Goal: Transaction & Acquisition: Purchase product/service

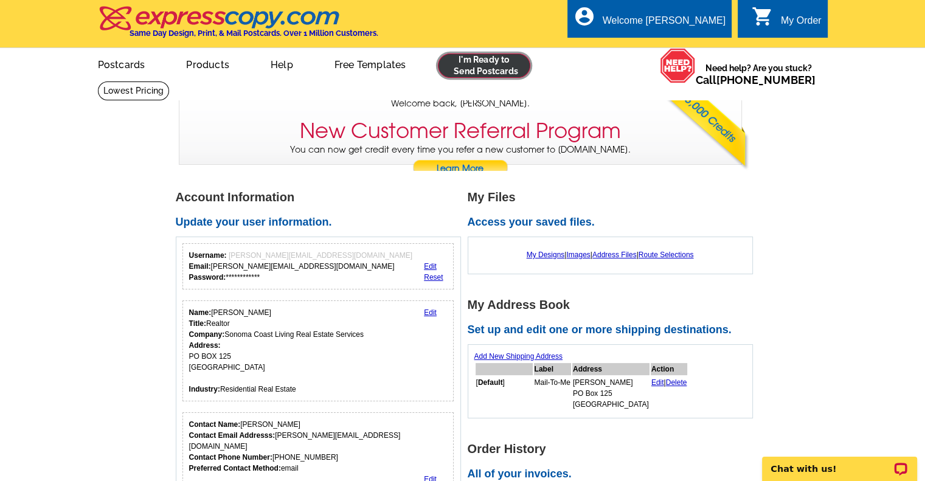
click at [473, 68] on link at bounding box center [484, 66] width 93 height 24
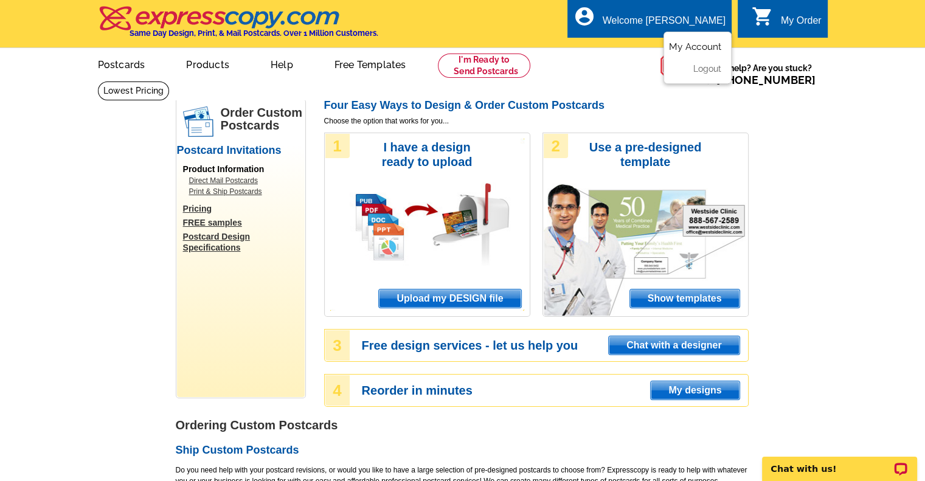
click at [698, 49] on link "My Account" at bounding box center [695, 46] width 52 height 11
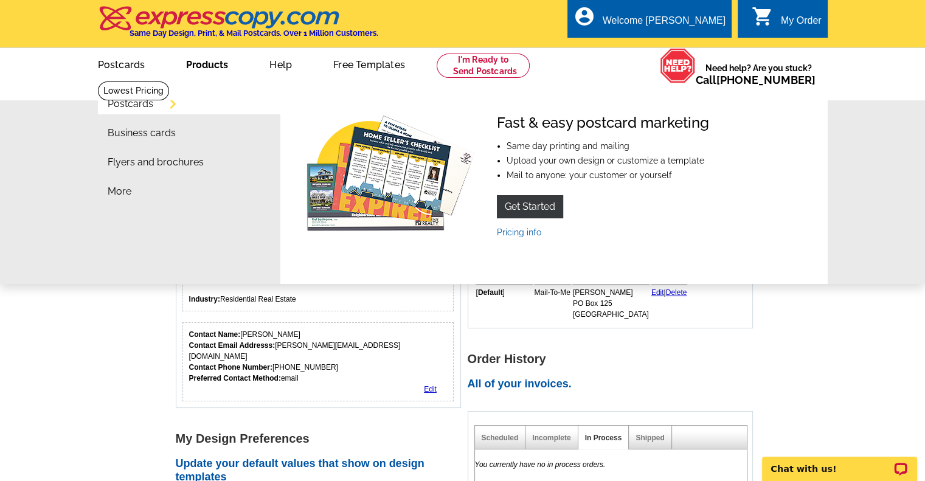
click at [146, 105] on link "Postcards" at bounding box center [131, 104] width 46 height 10
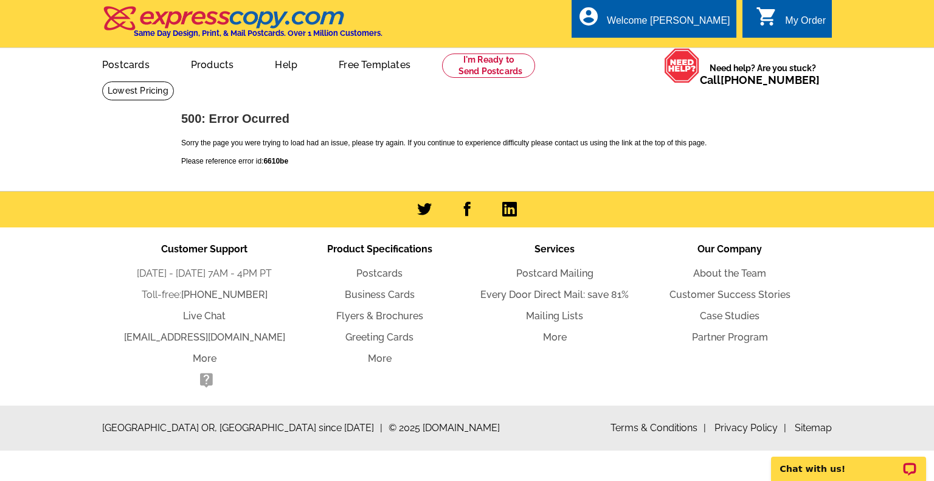
click at [327, 151] on div "500: Error Ocurred Sorry the page you were trying to load had an issue, please …" at bounding box center [467, 143] width 584 height 74
click at [799, 21] on div "My Order" at bounding box center [805, 23] width 41 height 17
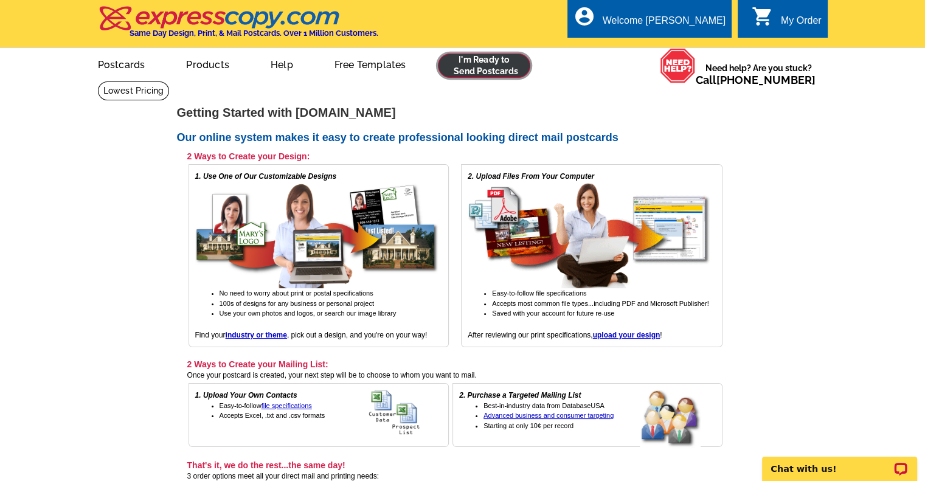
click at [455, 68] on link at bounding box center [484, 66] width 93 height 24
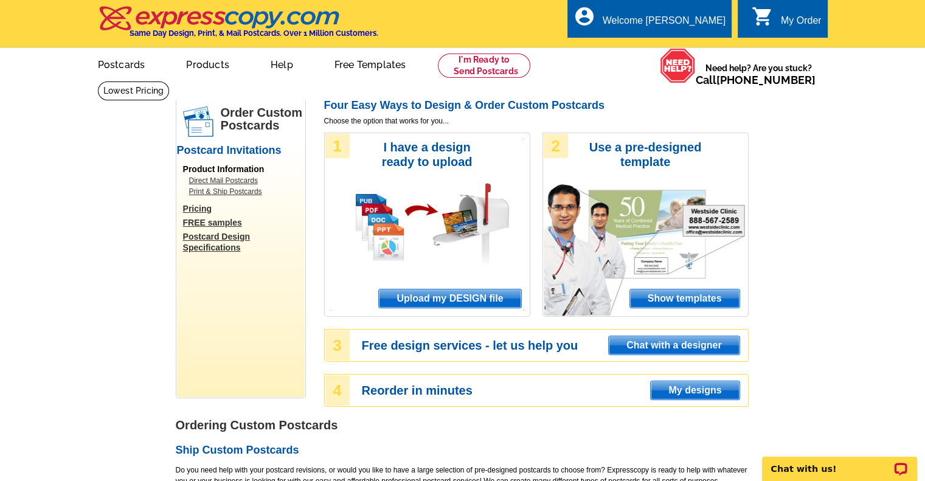
click at [438, 294] on span "Upload my DESIGN file" at bounding box center [450, 299] width 142 height 18
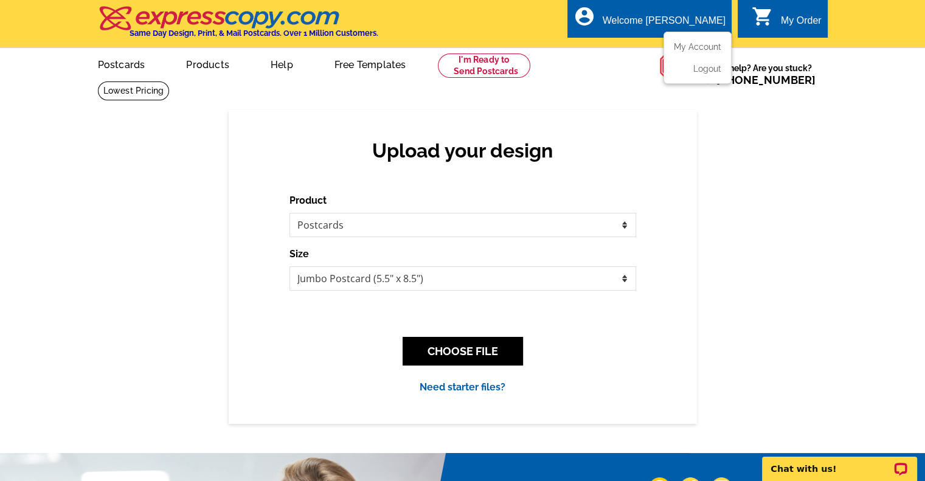
click at [688, 40] on ul "My Account Logout" at bounding box center [698, 58] width 68 height 52
click at [704, 48] on link "My Account" at bounding box center [695, 46] width 52 height 11
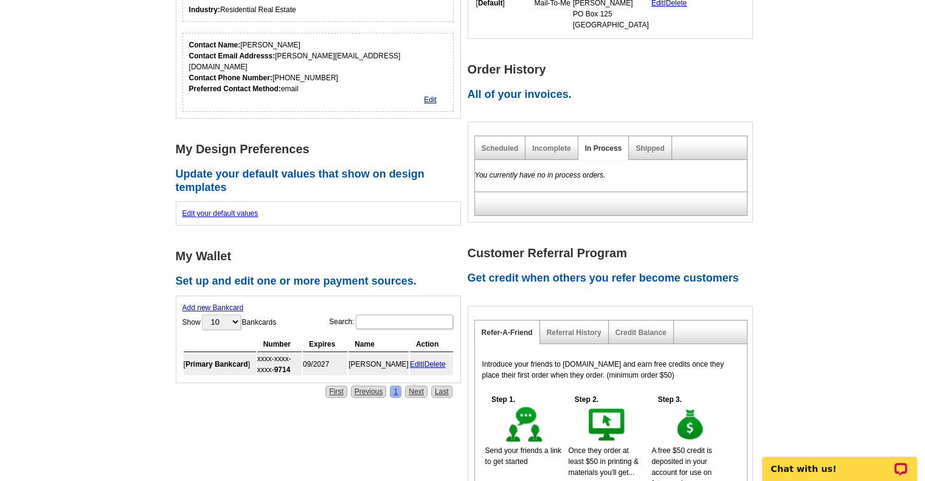
scroll to position [291, 0]
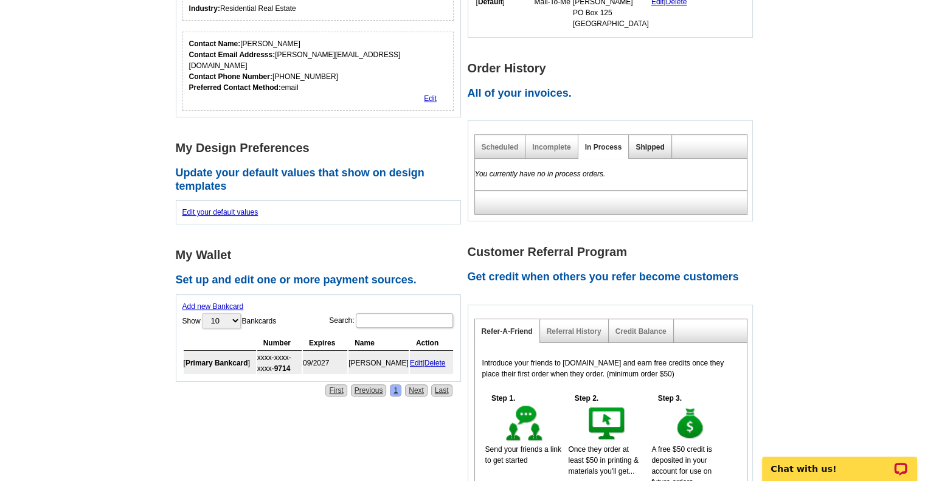
click at [646, 148] on link "Shipped" at bounding box center [650, 147] width 29 height 9
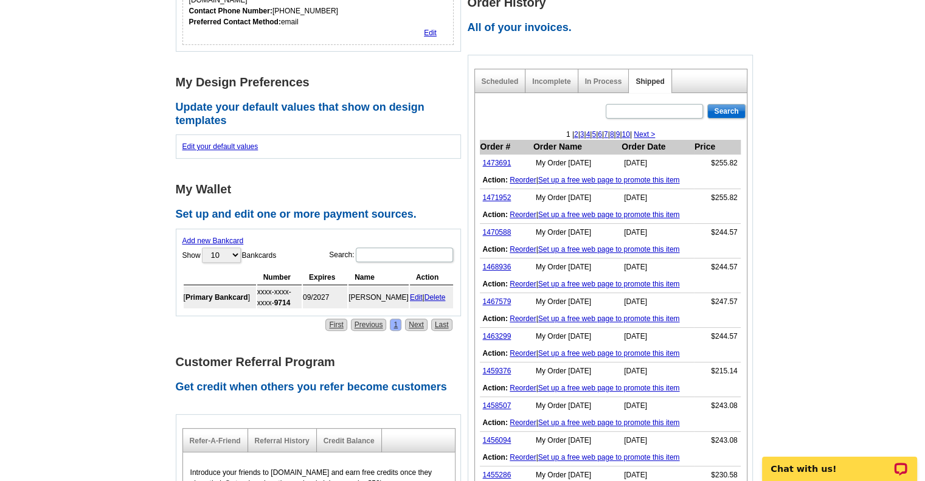
scroll to position [370, 0]
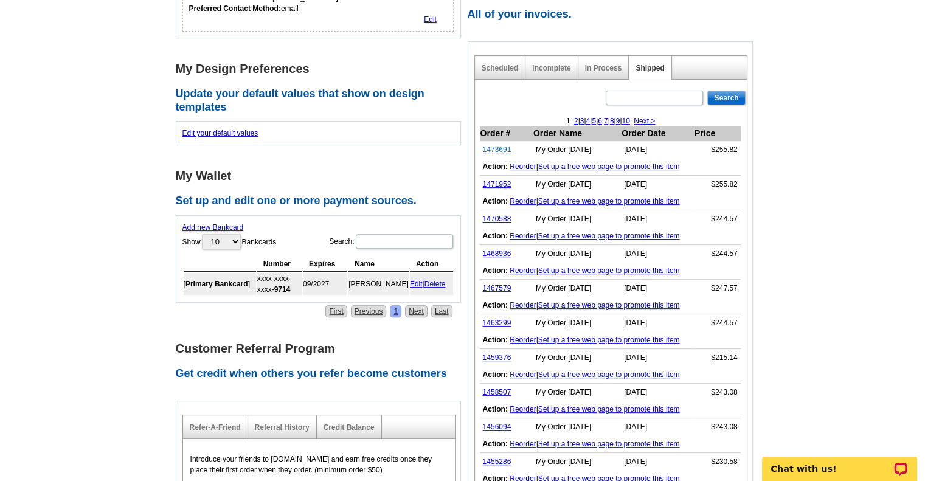
click at [493, 147] on link "1473691" at bounding box center [497, 149] width 29 height 9
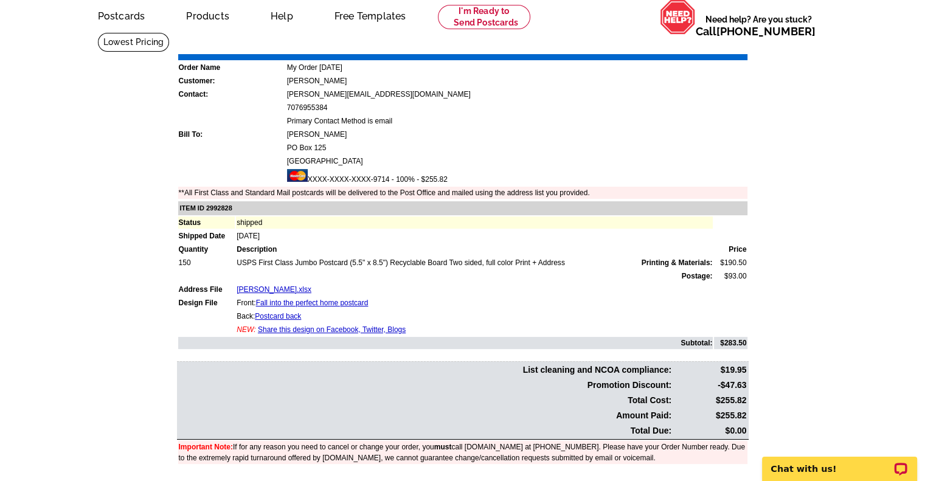
scroll to position [49, 0]
